Goal: Information Seeking & Learning: Learn about a topic

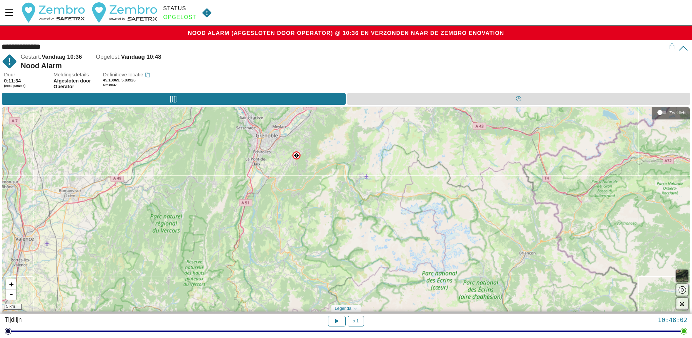
click at [393, 89] on div "Duur 0:11:34 (excl. pauzes) Meldingsdetails Afgesloten door Operator Definitiev…" at bounding box center [347, 82] width 686 height 21
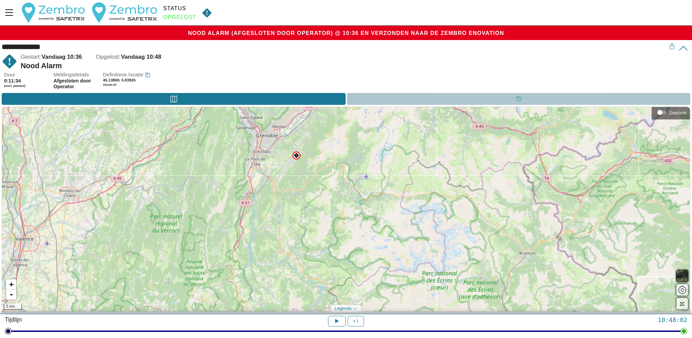
click at [393, 97] on div "Tijdlijn" at bounding box center [519, 99] width 344 height 12
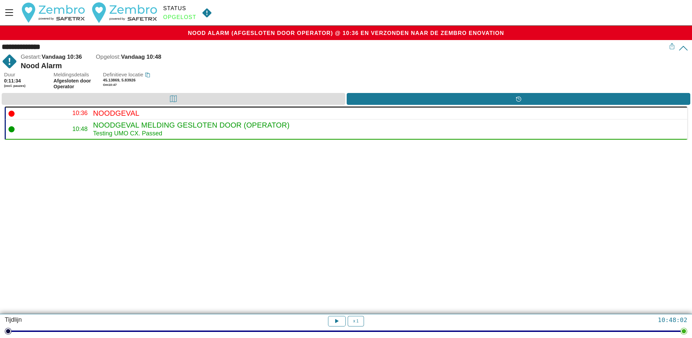
click at [182, 225] on div "**********" at bounding box center [346, 169] width 692 height 338
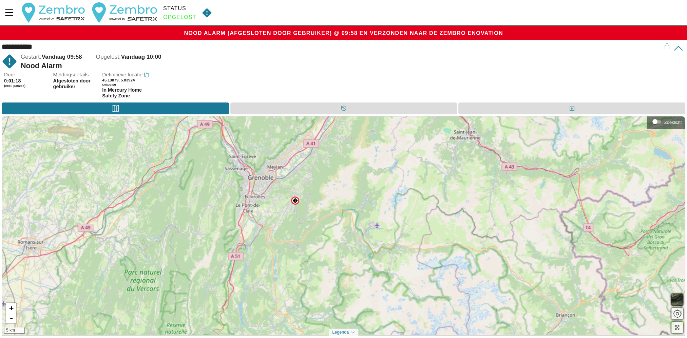
click at [180, 19] on div "Opgelost" at bounding box center [179, 17] width 33 height 6
click at [310, 105] on div "Tijdlijn" at bounding box center [343, 108] width 227 height 12
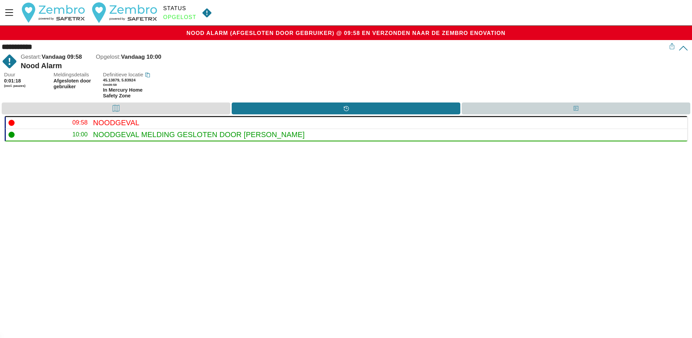
click at [506, 106] on div "gebruikersdetails" at bounding box center [576, 108] width 229 height 12
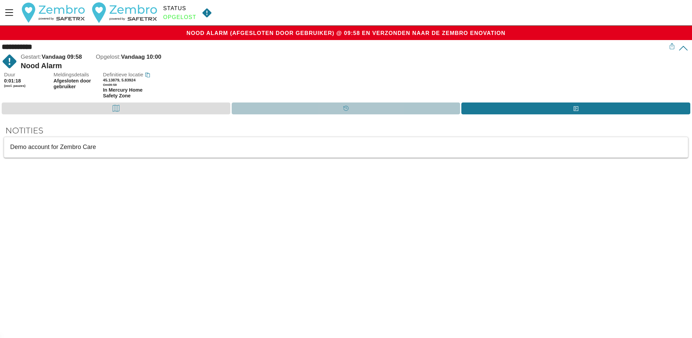
click at [397, 109] on div "Tijdlijn" at bounding box center [346, 108] width 229 height 12
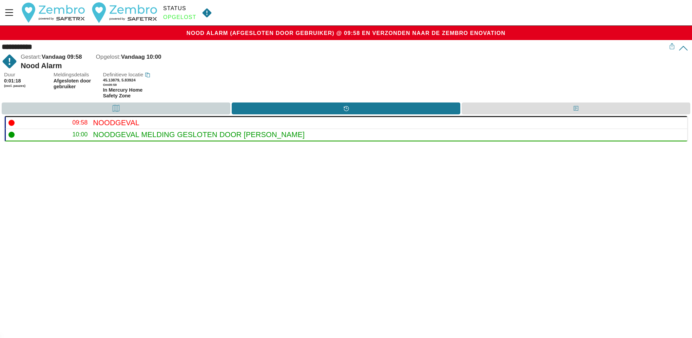
click at [186, 111] on div "Kaart" at bounding box center [116, 108] width 229 height 12
